Goal: Task Accomplishment & Management: Use online tool/utility

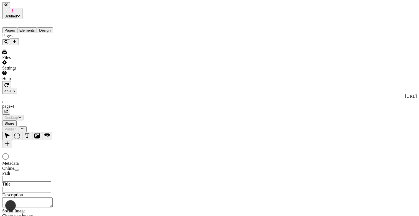
type input "/page-4"
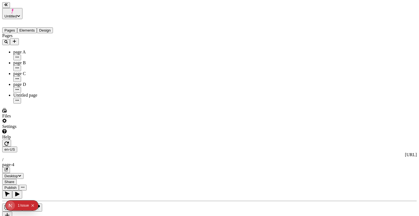
click at [17, 186] on span "Publish" at bounding box center [10, 188] width 12 height 4
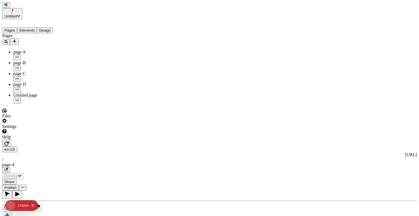
click at [17, 186] on span "Publish" at bounding box center [10, 188] width 12 height 4
